Goal: Information Seeking & Learning: Learn about a topic

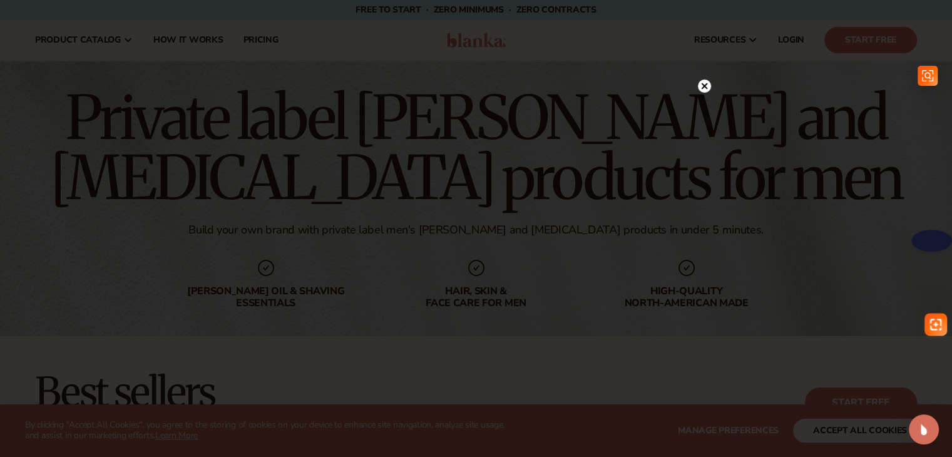
click at [705, 89] on circle at bounding box center [704, 86] width 13 height 13
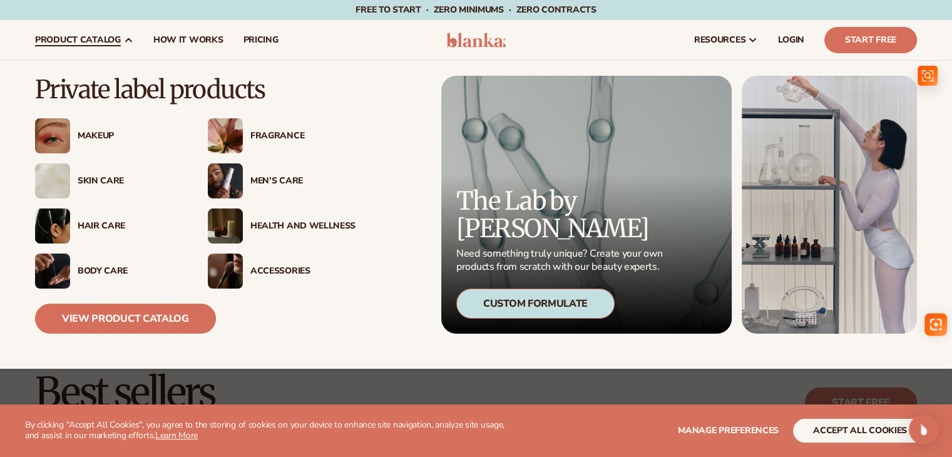
click at [288, 180] on div "Men’s Care" at bounding box center [302, 181] width 105 height 11
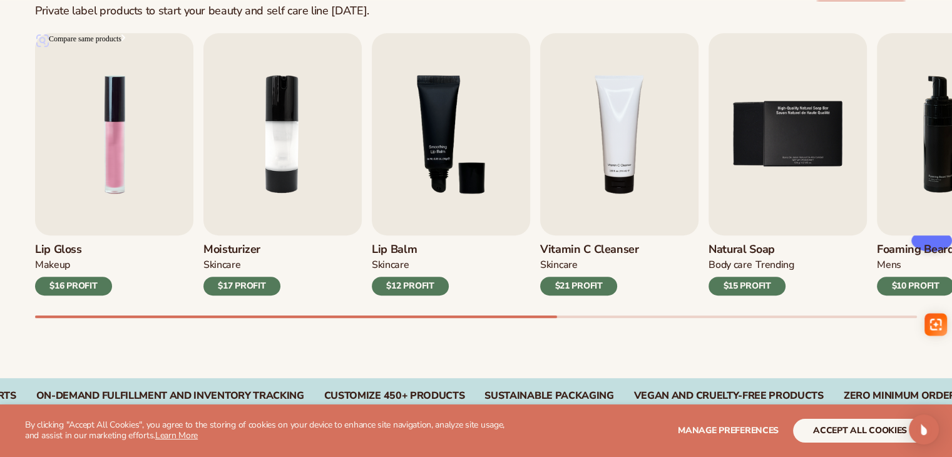
scroll to position [451, 0]
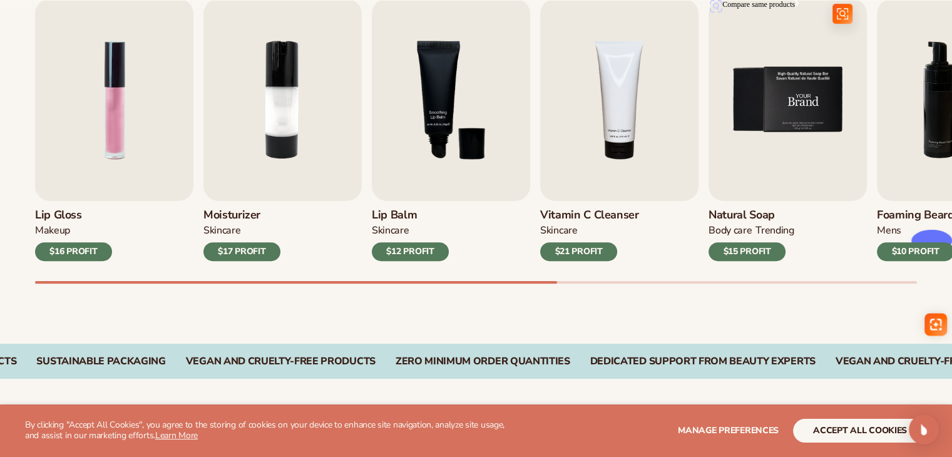
click at [785, 176] on img "5 / 9" at bounding box center [788, 100] width 158 height 202
click at [784, 177] on img "5 / 9" at bounding box center [788, 100] width 158 height 202
click at [783, 123] on img "5 / 9" at bounding box center [788, 100] width 158 height 202
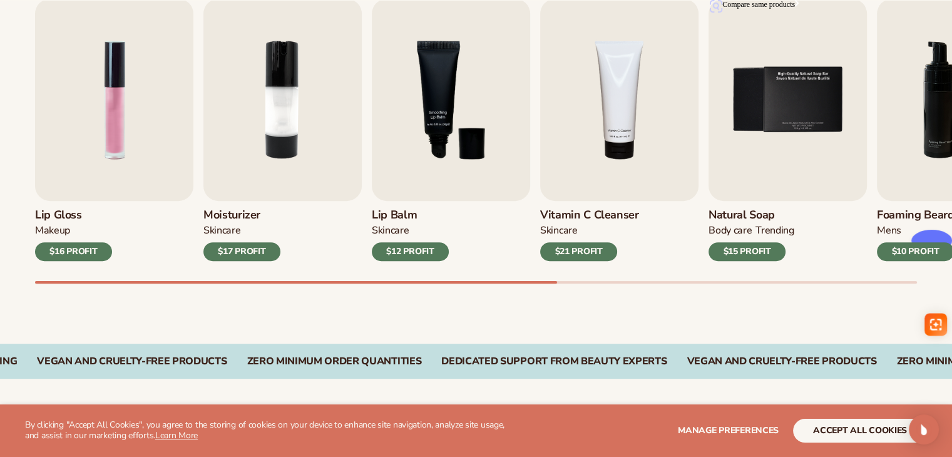
click at [729, 240] on div "BODY Care TRENDING" at bounding box center [752, 233] width 86 height 18
click at [745, 123] on img "5 / 9" at bounding box center [788, 100] width 158 height 202
click at [809, 106] on img "5 / 9" at bounding box center [788, 100] width 158 height 202
click at [752, 225] on div "BODY Care TRENDING" at bounding box center [752, 233] width 86 height 18
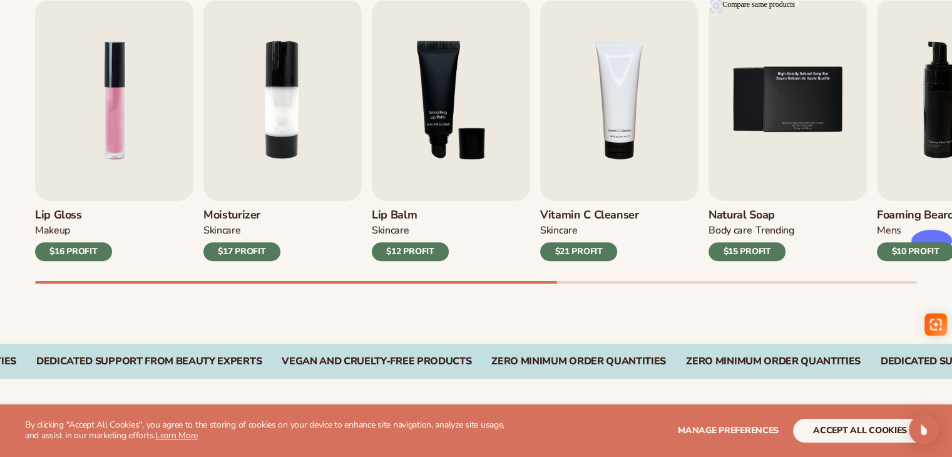
click at [752, 218] on h3 "Natural Soap" at bounding box center [752, 216] width 86 height 14
click at [790, 113] on img "5 / 9" at bounding box center [788, 100] width 158 height 202
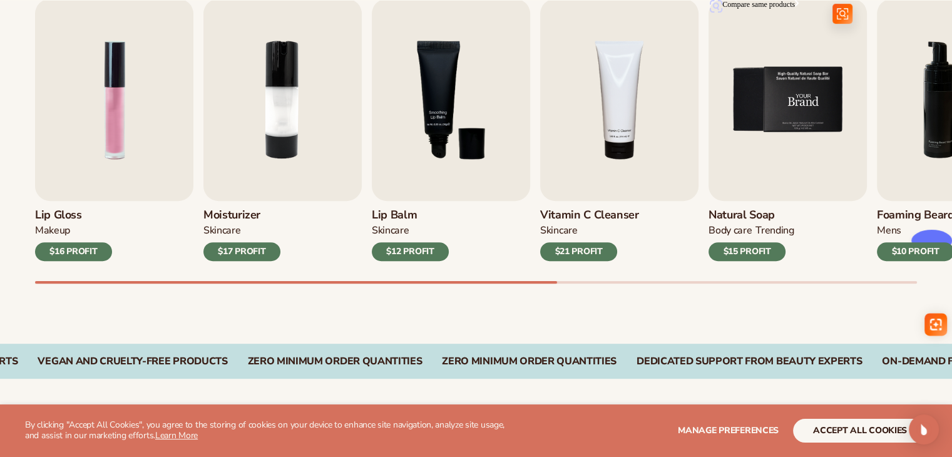
click at [790, 113] on img "5 / 9" at bounding box center [788, 100] width 158 height 202
click at [633, 319] on div "Best sellers Private label products to start your beauty and self care line [DA…" at bounding box center [476, 114] width 952 height 458
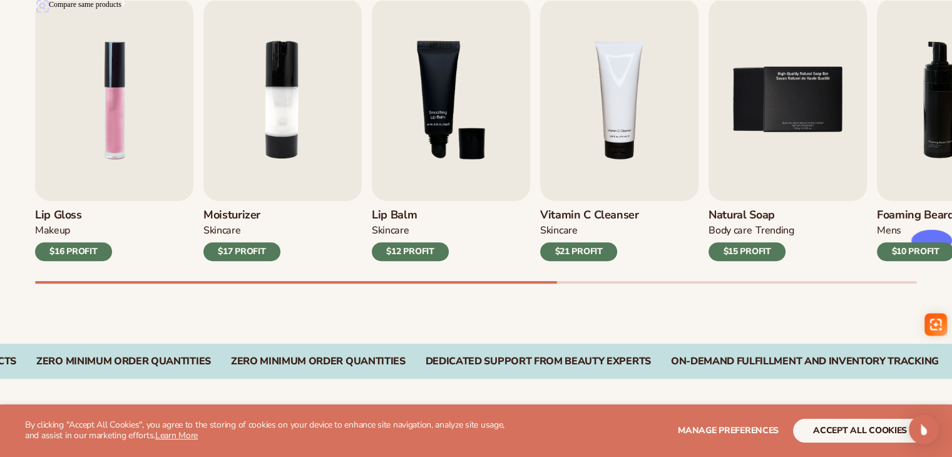
drag, startPoint x: 544, startPoint y: 279, endPoint x: 639, endPoint y: 279, distance: 95.2
click at [639, 279] on div "Lip Gloss MAKEUP $16 PROFIT Moisturizer SKINCARE $17 PROFIT SKINCARE mens" at bounding box center [493, 141] width 917 height 285
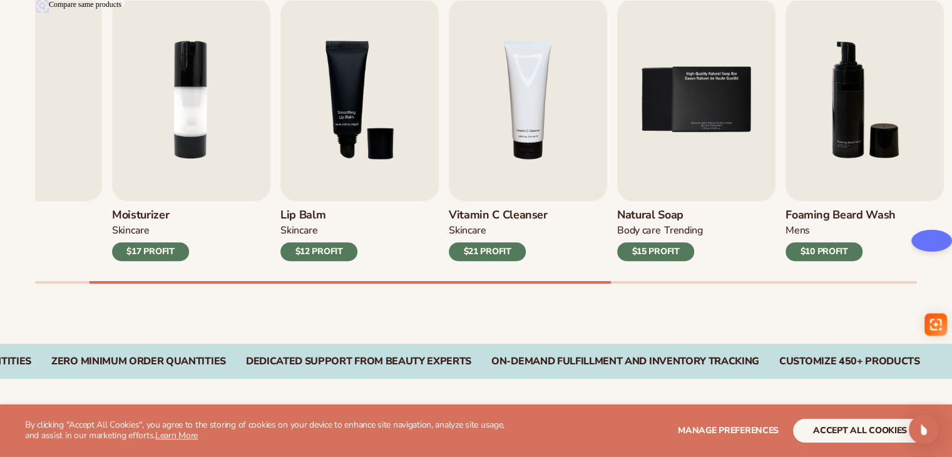
click at [612, 260] on div "Lip Gloss MAKEUP $16 PROFIT Moisturizer SKINCARE $17 PROFIT SKINCARE mens" at bounding box center [493, 141] width 917 height 285
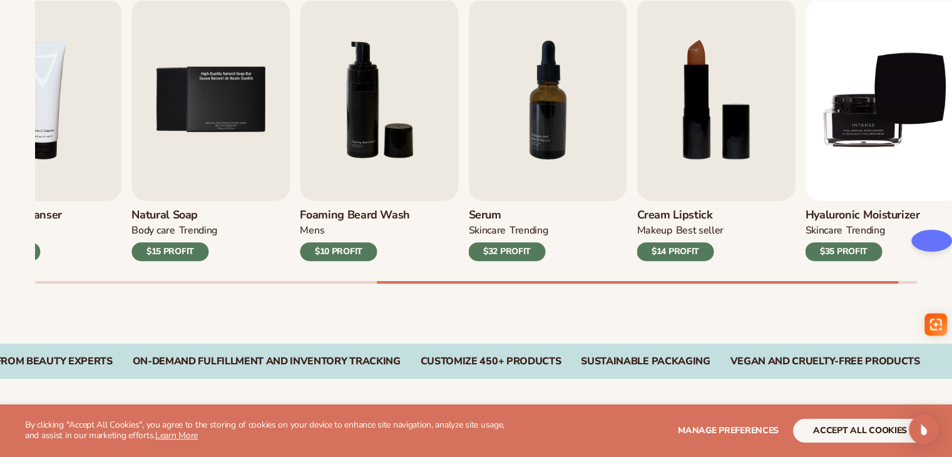
click at [889, 255] on div "Lip Gloss MAKEUP $16 PROFIT Moisturizer SKINCARE $17 PROFIT SKINCARE mens" at bounding box center [493, 141] width 917 height 285
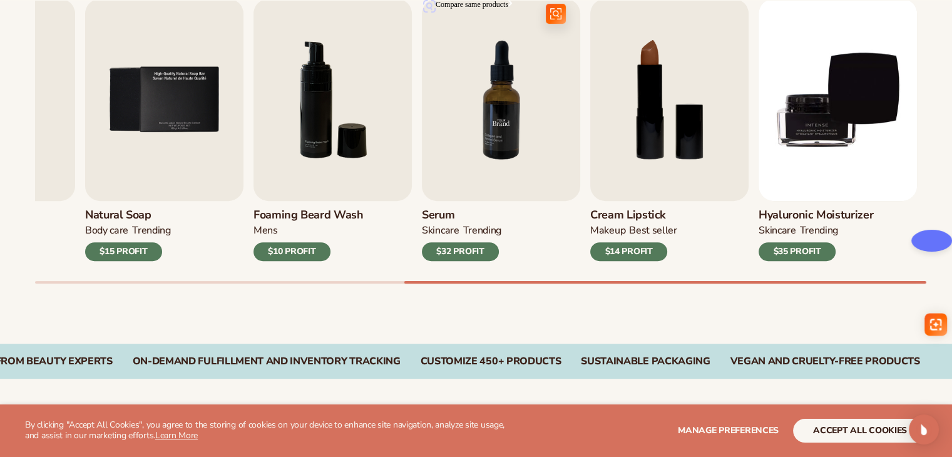
click at [488, 134] on img "7 / 9" at bounding box center [501, 100] width 158 height 202
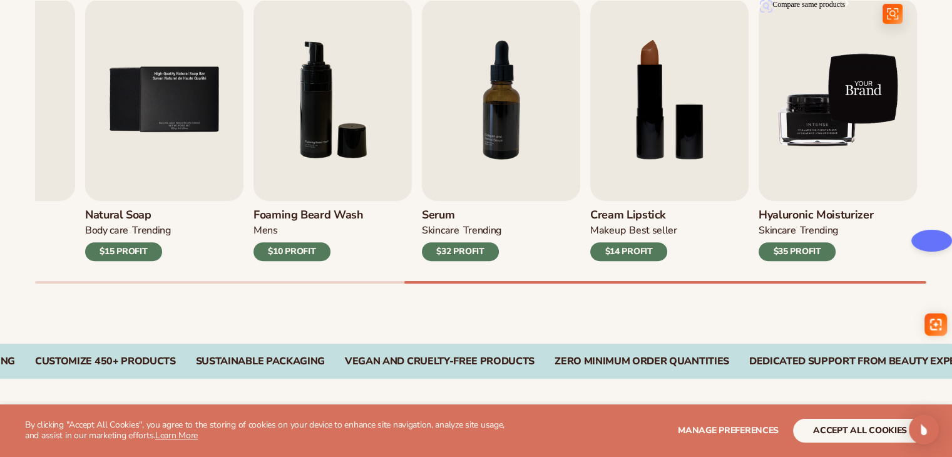
click at [837, 143] on img "9 / 9" at bounding box center [838, 100] width 158 height 202
click at [795, 136] on img "9 / 9" at bounding box center [838, 100] width 158 height 202
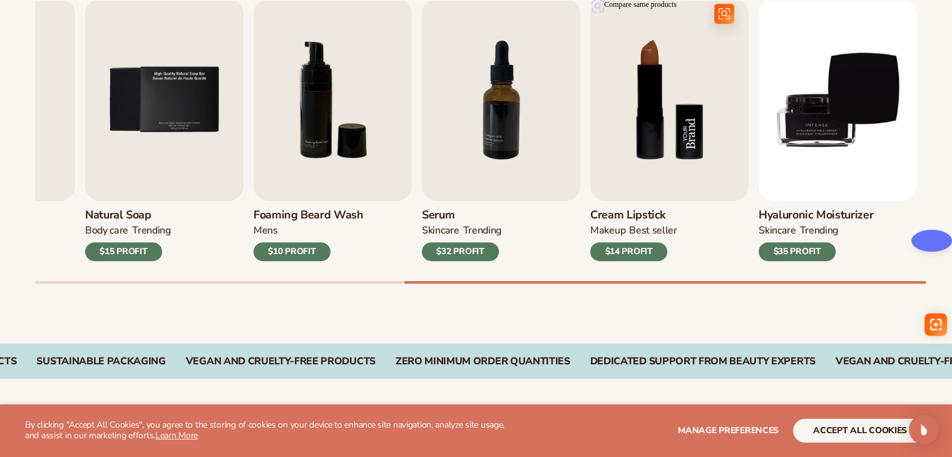
click at [666, 141] on img "8 / 9" at bounding box center [670, 100] width 158 height 202
click at [541, 152] on img "7 / 9" at bounding box center [501, 100] width 158 height 202
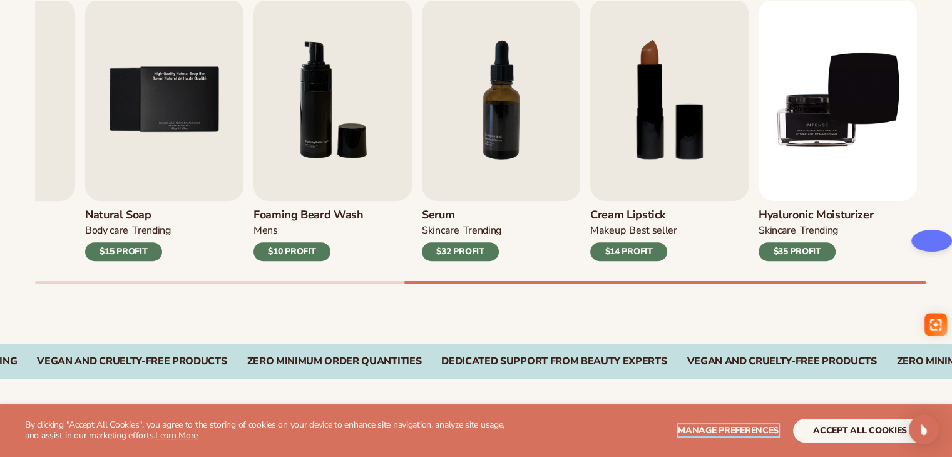
click at [758, 428] on span "Manage preferences" at bounding box center [728, 431] width 101 height 12
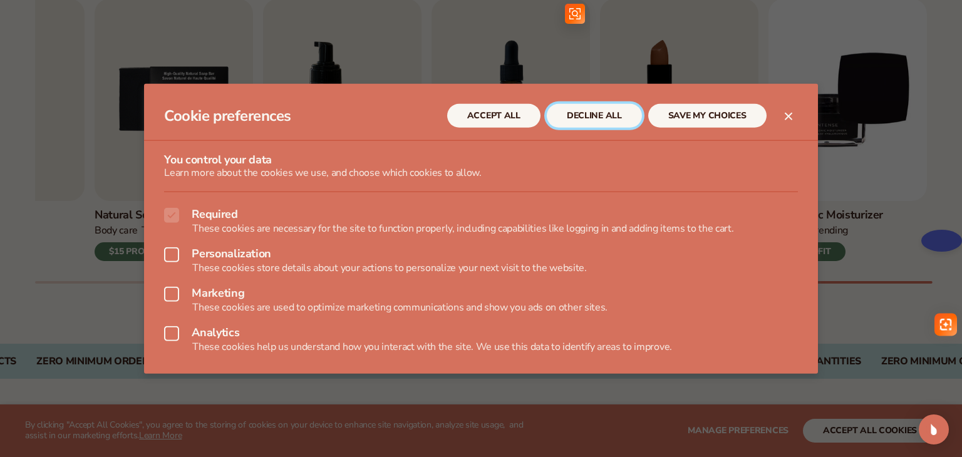
click at [584, 115] on button "DECLINE ALL" at bounding box center [594, 116] width 95 height 24
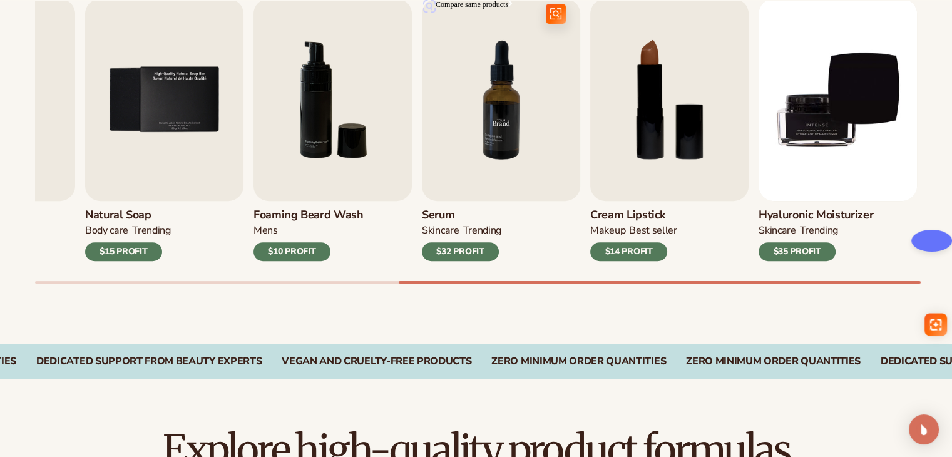
click at [478, 132] on img "7 / 9" at bounding box center [501, 100] width 158 height 202
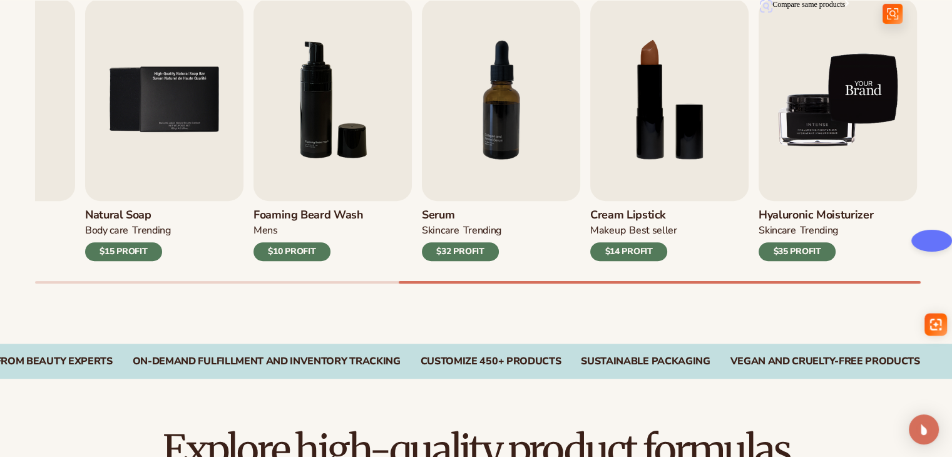
click at [797, 138] on img "9 / 9" at bounding box center [838, 100] width 158 height 202
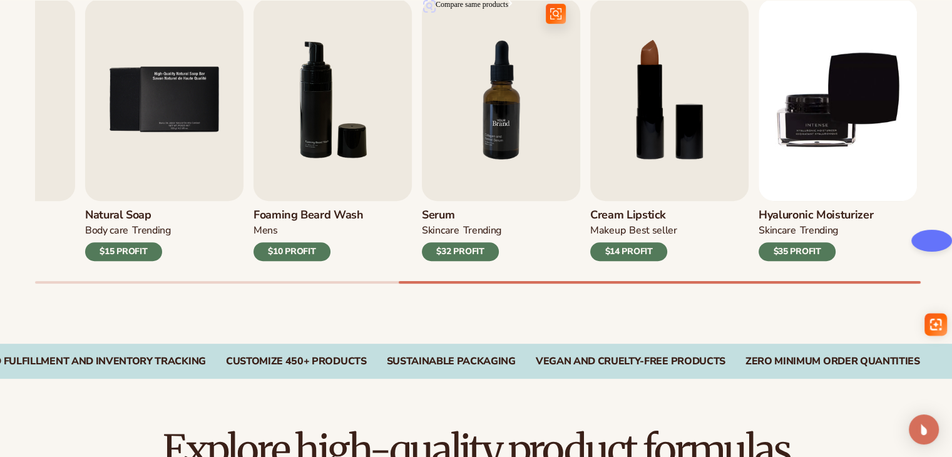
click at [556, 106] on img "7 / 9" at bounding box center [501, 100] width 158 height 202
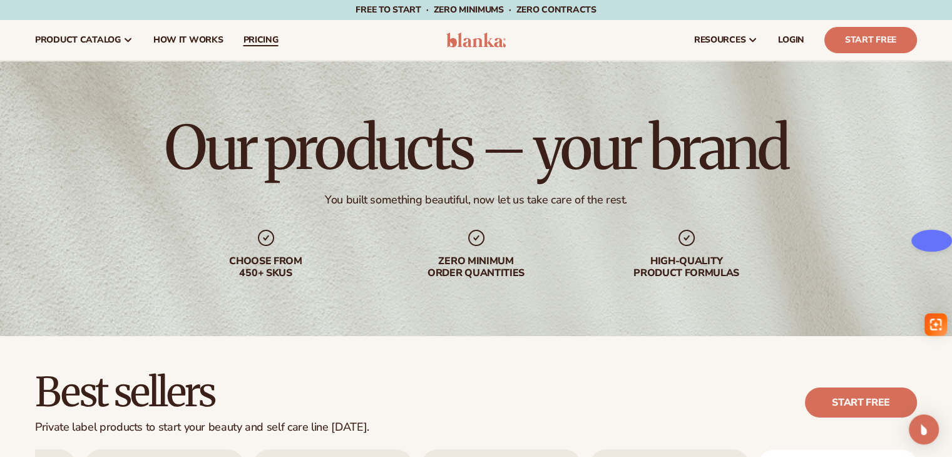
click at [233, 48] on link "pricing" at bounding box center [260, 40] width 55 height 40
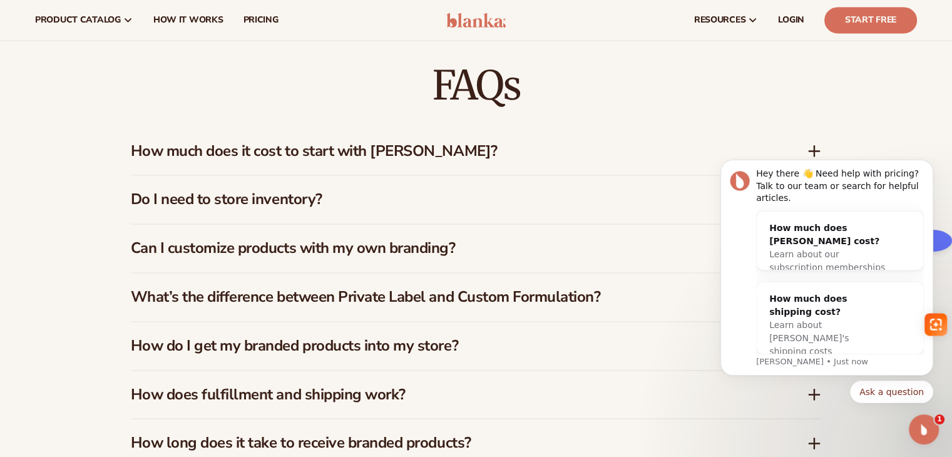
scroll to position [1787, 0]
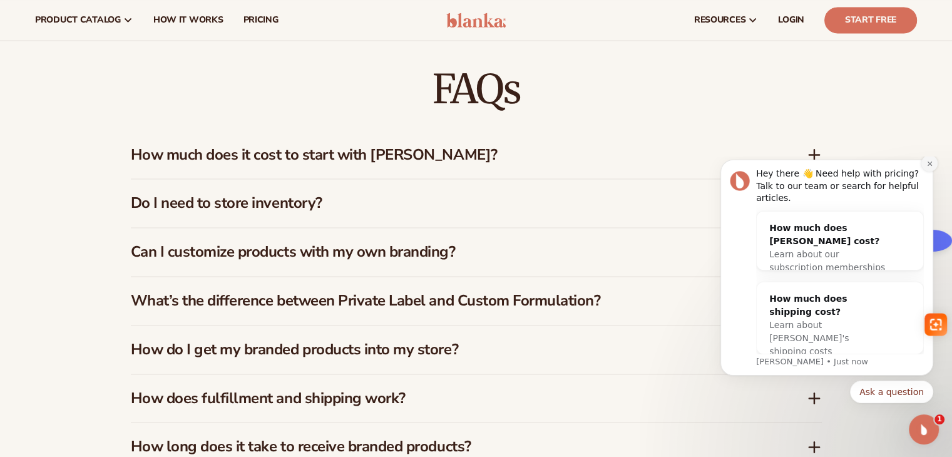
click at [924, 172] on button "Dismiss notification" at bounding box center [930, 163] width 16 height 16
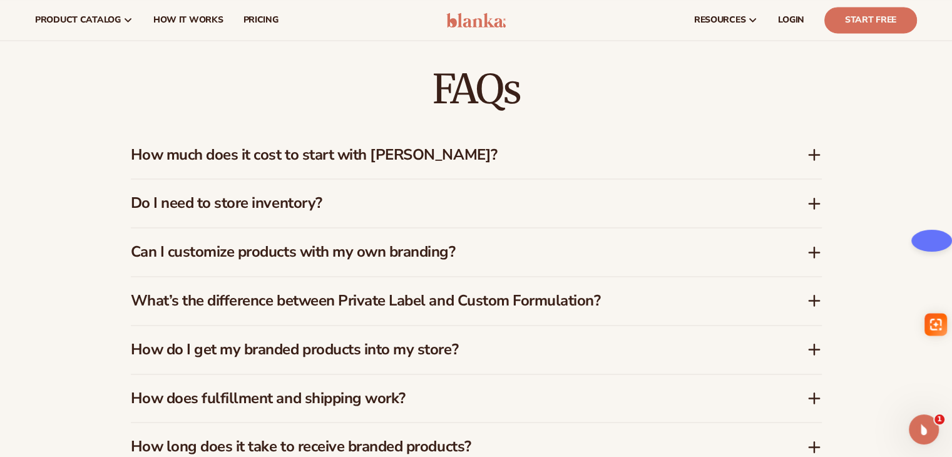
click at [815, 201] on icon at bounding box center [815, 204] width 0 height 10
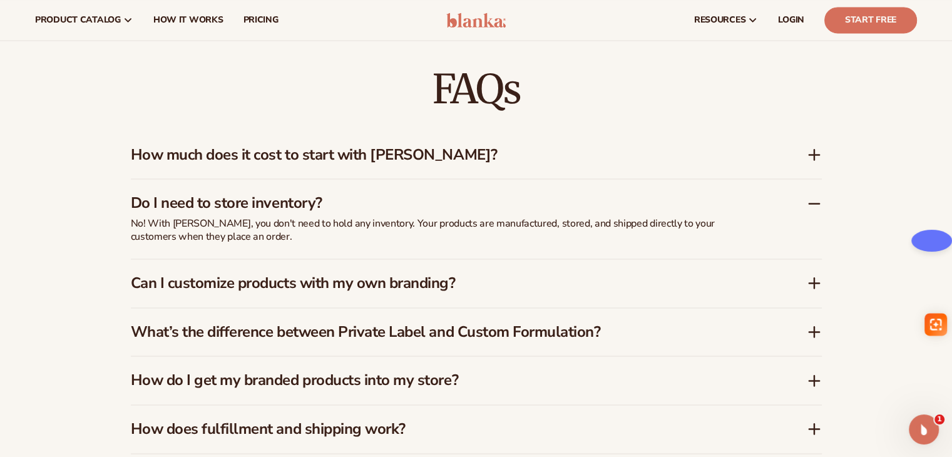
click at [810, 286] on icon at bounding box center [814, 283] width 15 height 15
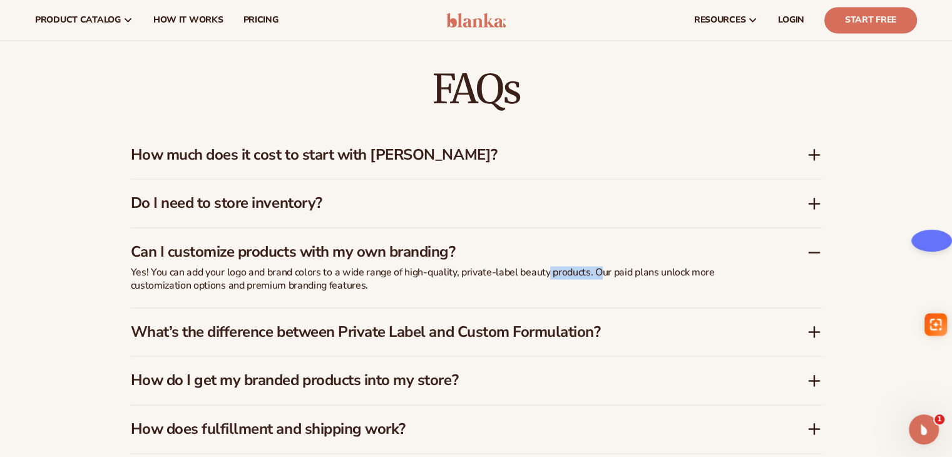
drag, startPoint x: 549, startPoint y: 272, endPoint x: 599, endPoint y: 272, distance: 50.1
click at [599, 272] on p "Yes! You can add your logo and brand colors to a wide range of high-quality, pr…" at bounding box center [444, 279] width 626 height 26
click at [366, 332] on h3 "What’s the difference between Private Label and Custom Formulation?" at bounding box center [450, 332] width 639 height 18
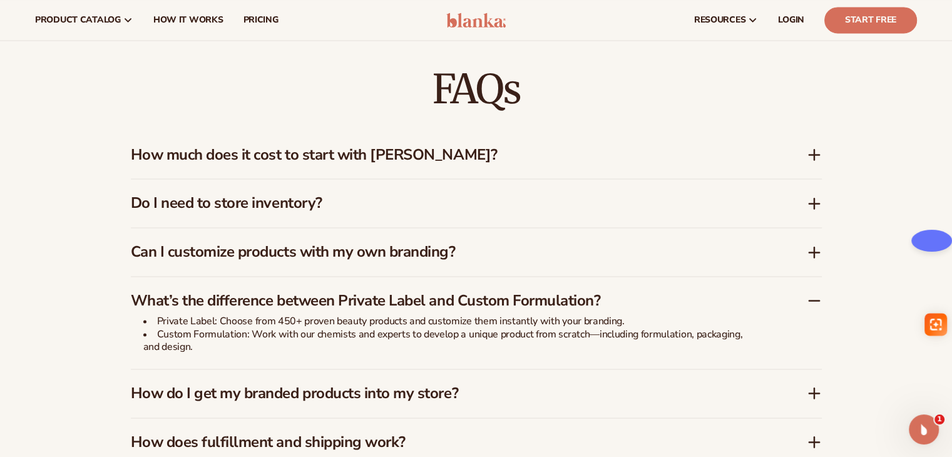
click at [894, 393] on div "FAQs How much does it cost to start with Blanka? Blanka offers a free plan so y…" at bounding box center [476, 316] width 952 height 596
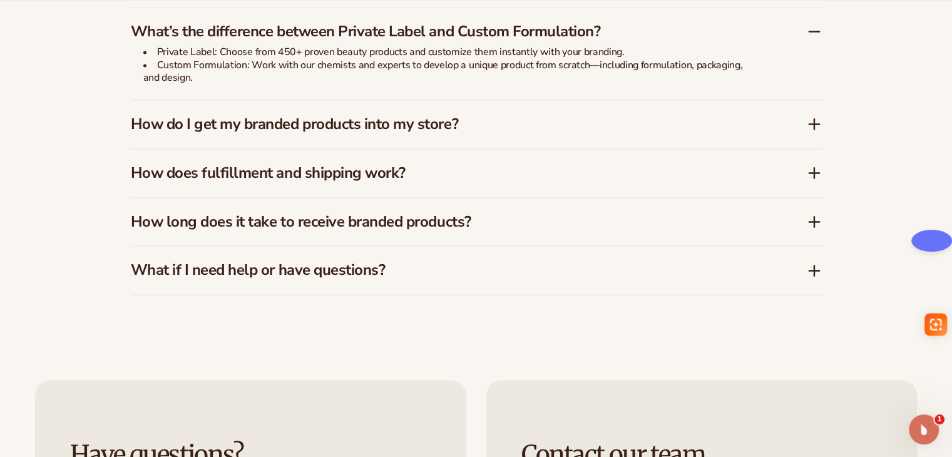
scroll to position [2060, 0]
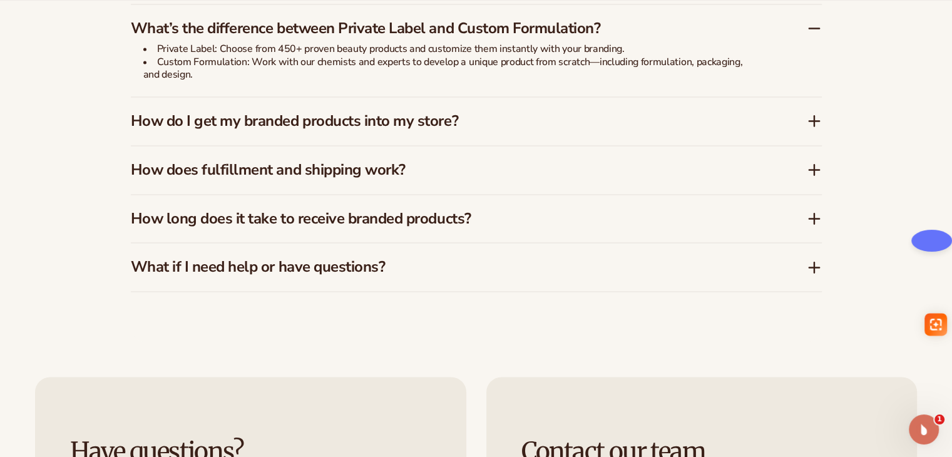
click at [820, 116] on icon at bounding box center [814, 120] width 15 height 15
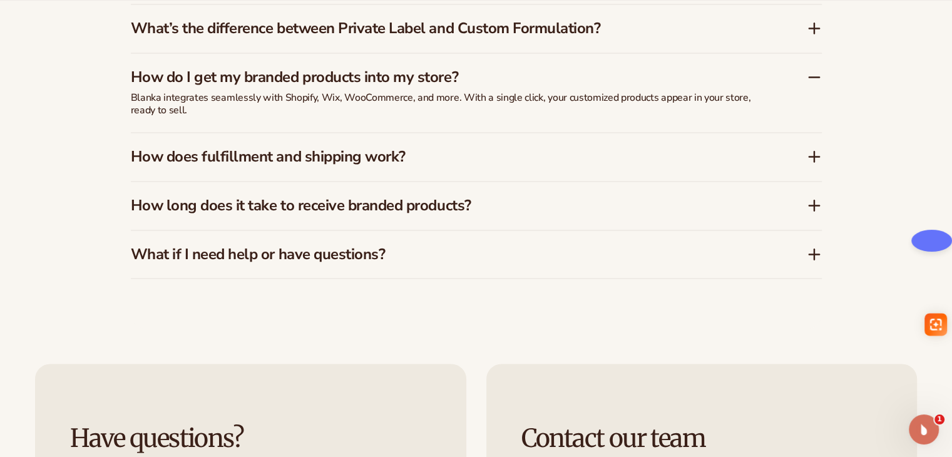
click at [815, 158] on icon at bounding box center [815, 157] width 0 height 10
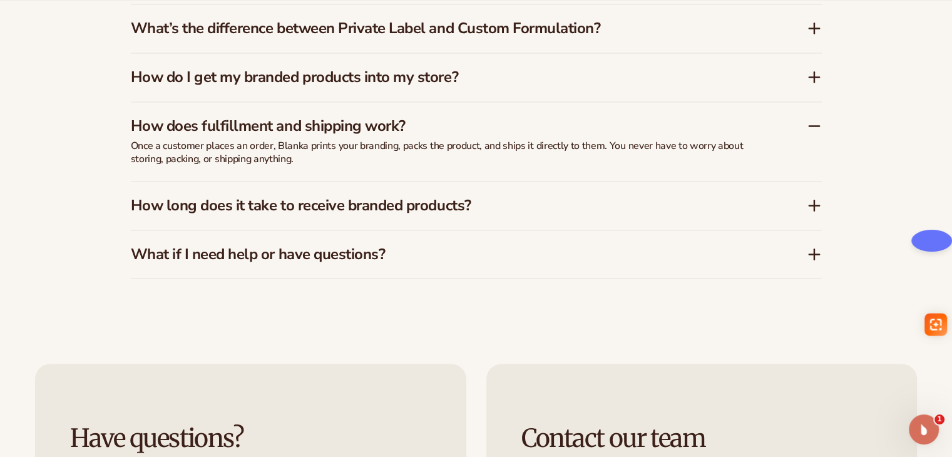
click at [815, 209] on icon at bounding box center [815, 205] width 0 height 10
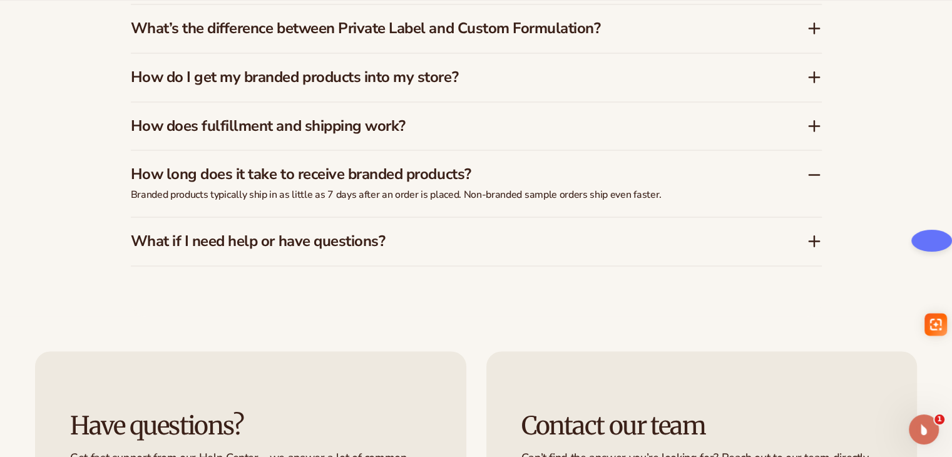
click at [817, 235] on icon at bounding box center [814, 241] width 15 height 15
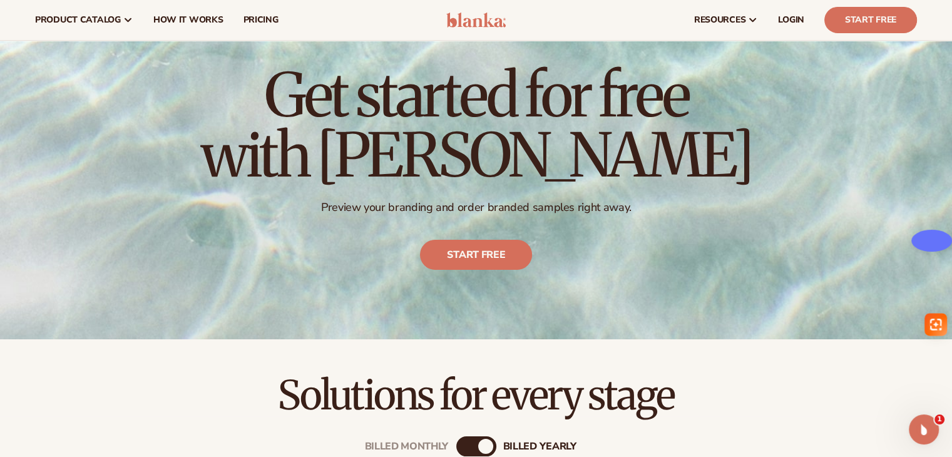
scroll to position [0, 0]
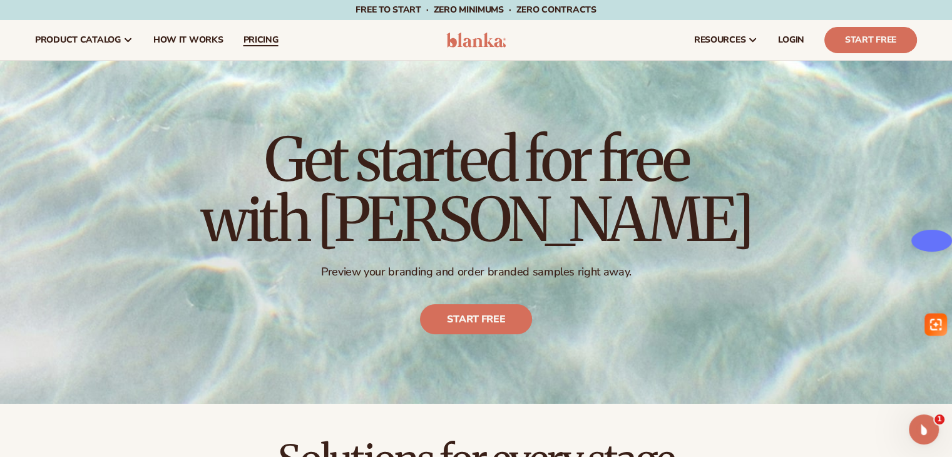
click at [261, 38] on span "pricing" at bounding box center [260, 40] width 35 height 10
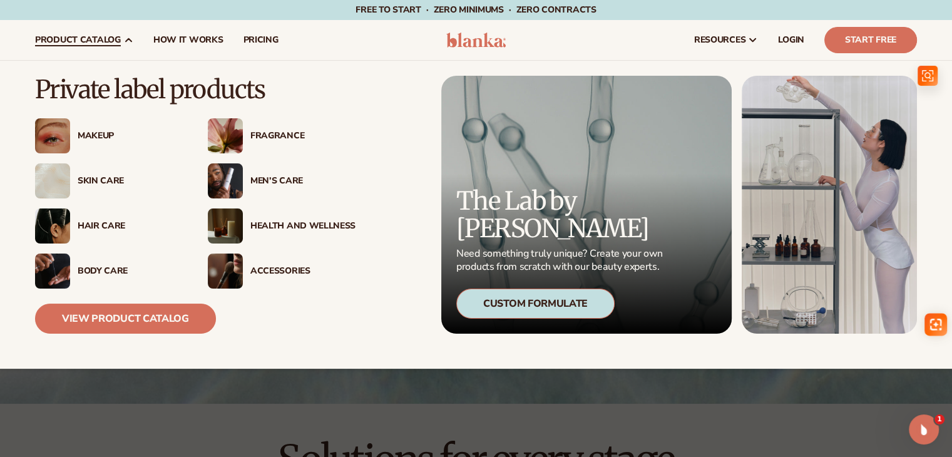
click at [286, 227] on div "Health And Wellness" at bounding box center [302, 226] width 105 height 11
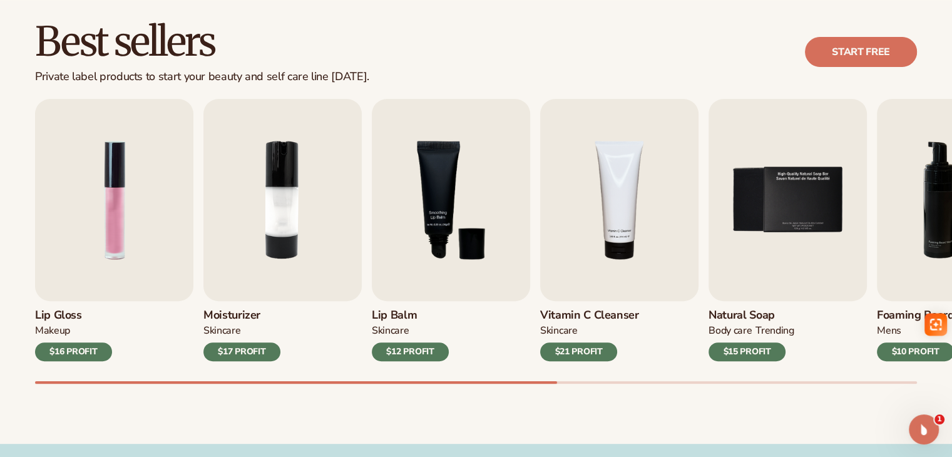
scroll to position [363, 0]
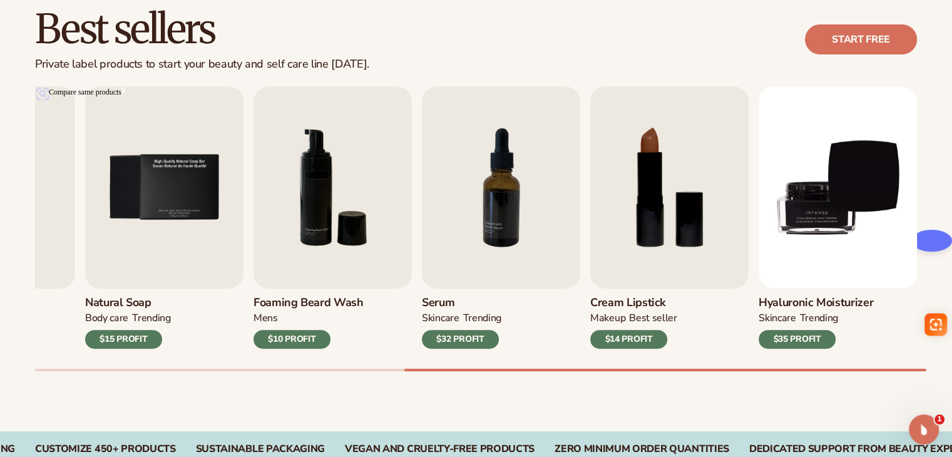
click at [864, 353] on div "Lip Gloss MAKEUP $16 PROFIT Moisturizer SKINCARE $17 PROFIT SKINCARE mens" at bounding box center [493, 228] width 917 height 285
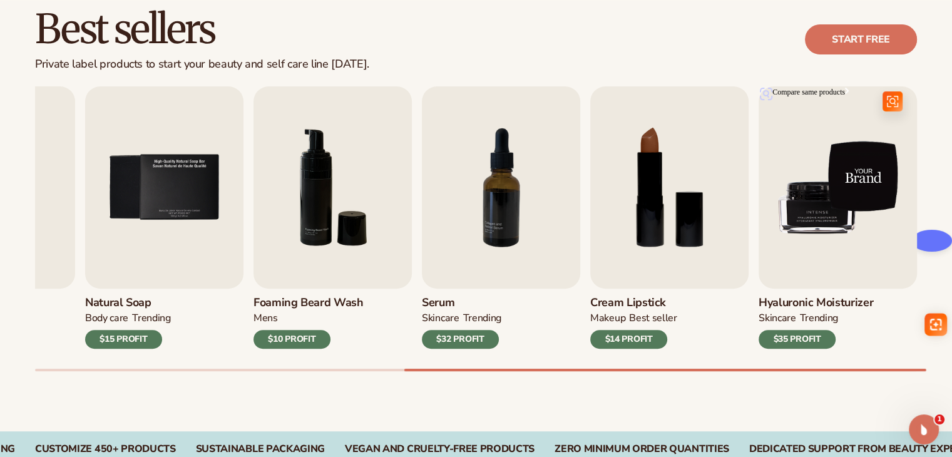
click at [830, 262] on img "9 / 9" at bounding box center [838, 187] width 158 height 202
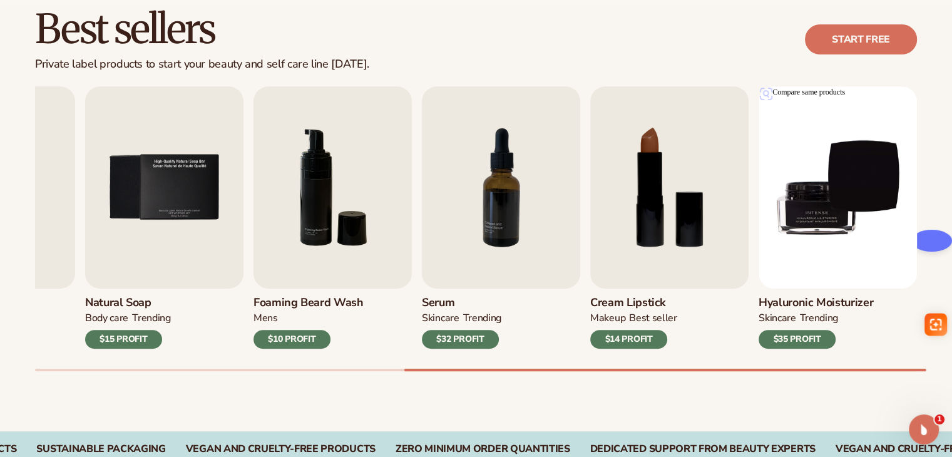
click at [808, 337] on div "$35 PROFIT" at bounding box center [797, 339] width 77 height 19
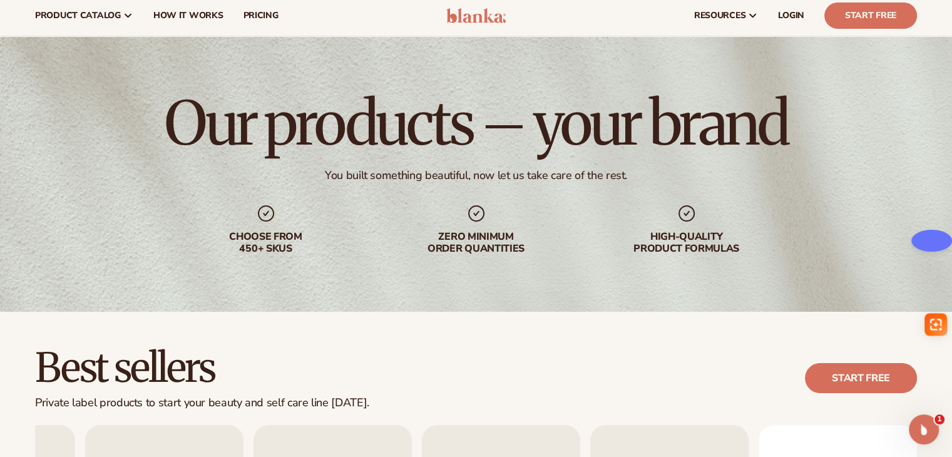
scroll to position [11, 0]
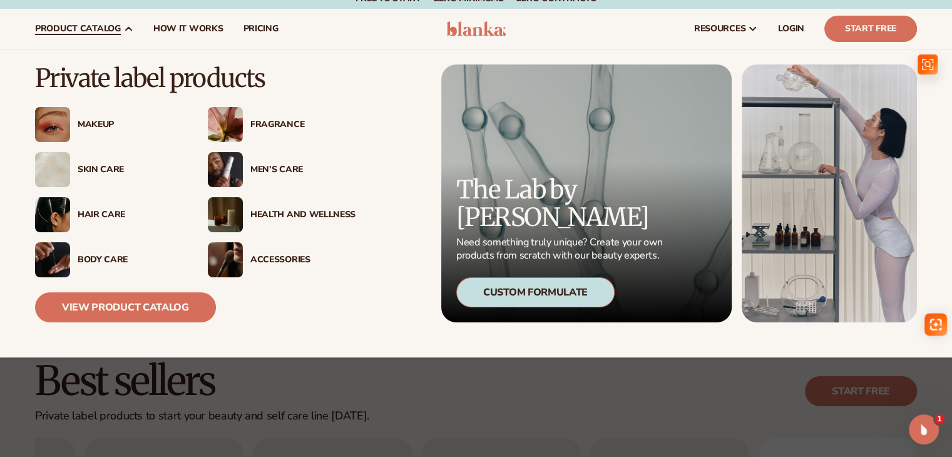
click at [270, 214] on div "Health And Wellness" at bounding box center [302, 215] width 105 height 11
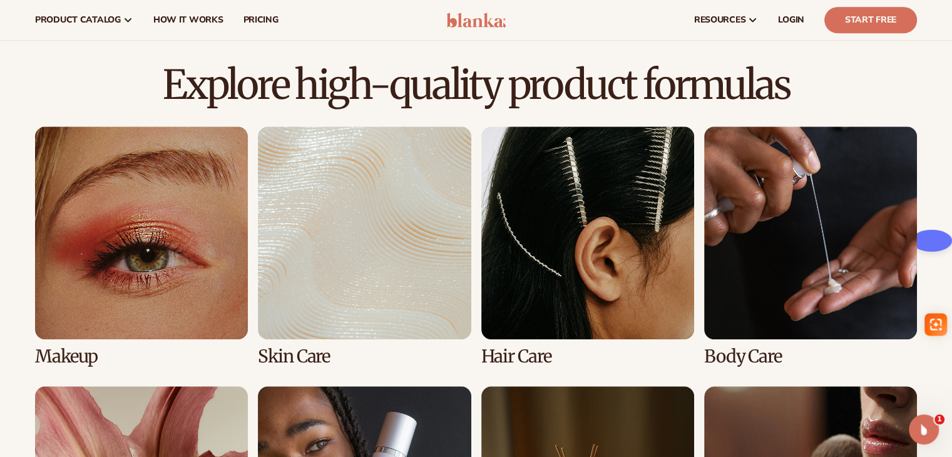
scroll to position [812, 0]
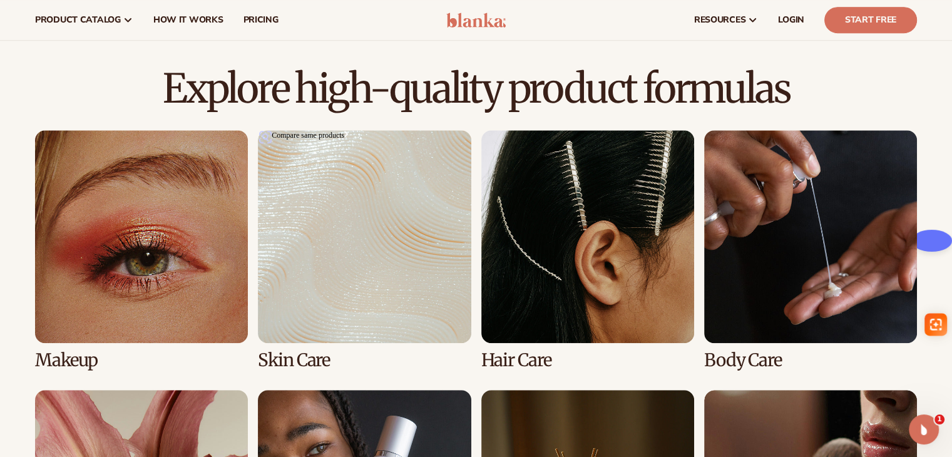
click at [416, 291] on link "2 / 8" at bounding box center [364, 250] width 213 height 240
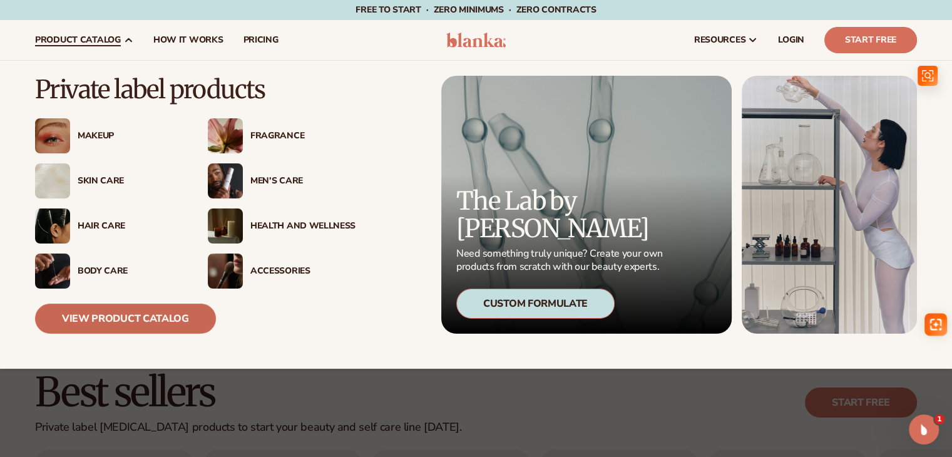
click at [146, 322] on link "View Product Catalog" at bounding box center [125, 319] width 181 height 30
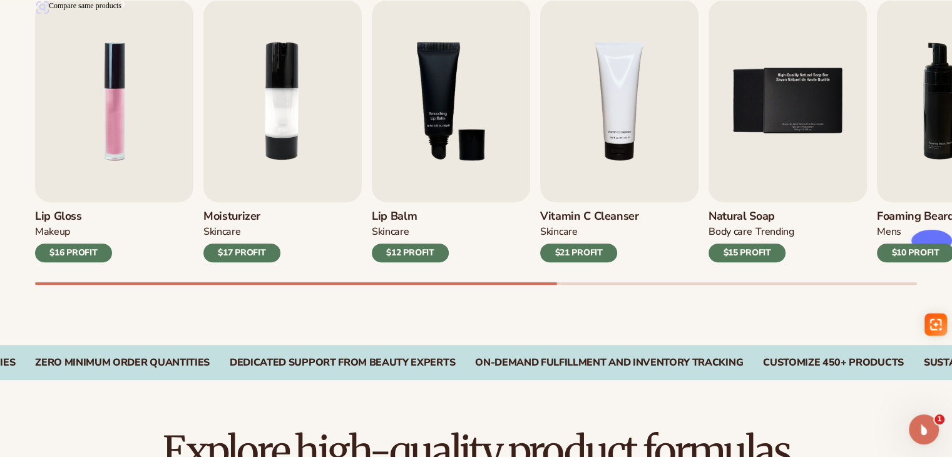
scroll to position [451, 0]
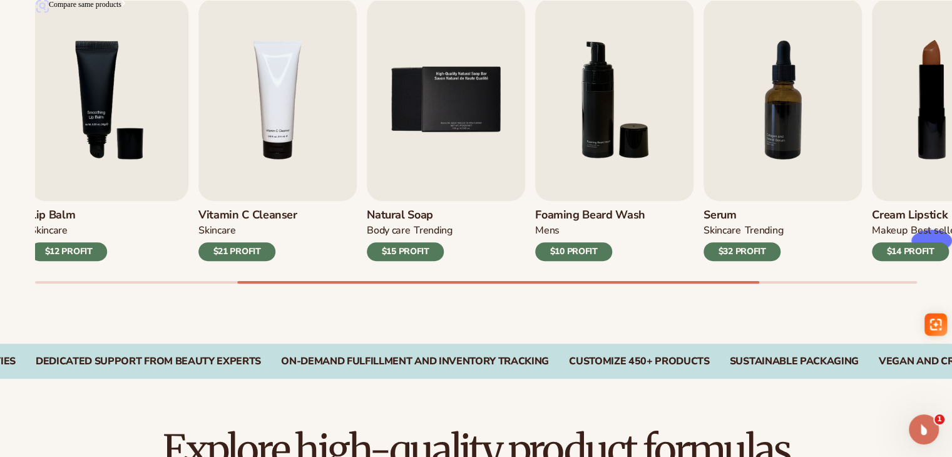
click at [691, 246] on div "Lip Gloss MAKEUP $16 PROFIT Moisturizer SKINCARE $17 PROFIT SKINCARE mens" at bounding box center [493, 141] width 917 height 285
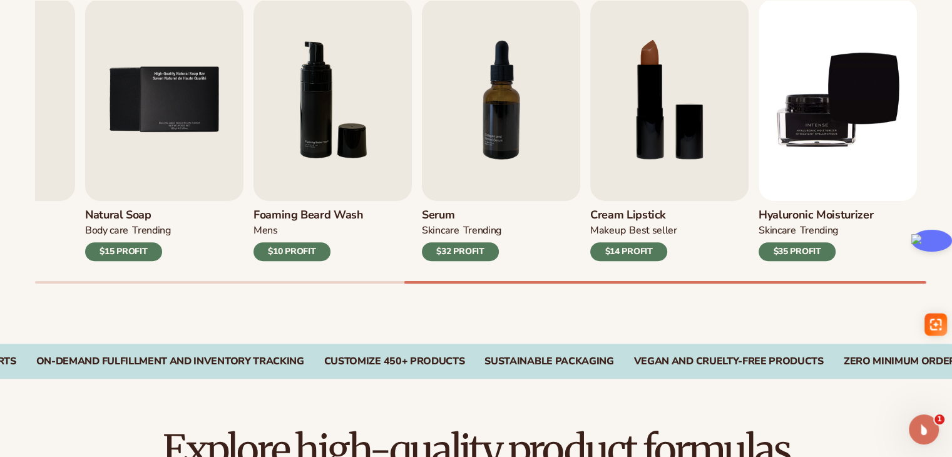
click at [703, 332] on div "Best sellers Private label products to start your beauty and self care line [DA…" at bounding box center [476, 114] width 952 height 458
